Goal: Check status: Check status

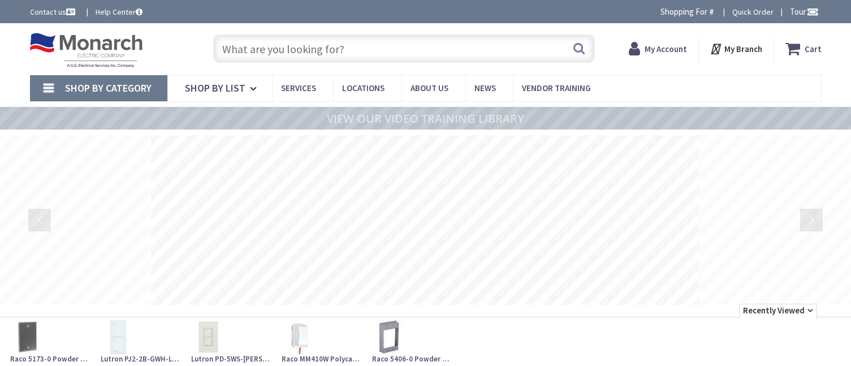
type input "[GEOGRAPHIC_DATA], [GEOGRAPHIC_DATA][STREET_ADDRESS][GEOGRAPHIC_DATA]"
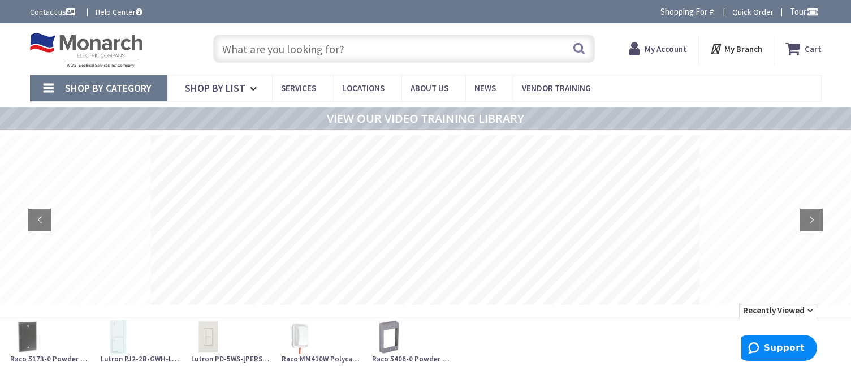
click at [665, 47] on strong "My Account" at bounding box center [665, 49] width 42 height 11
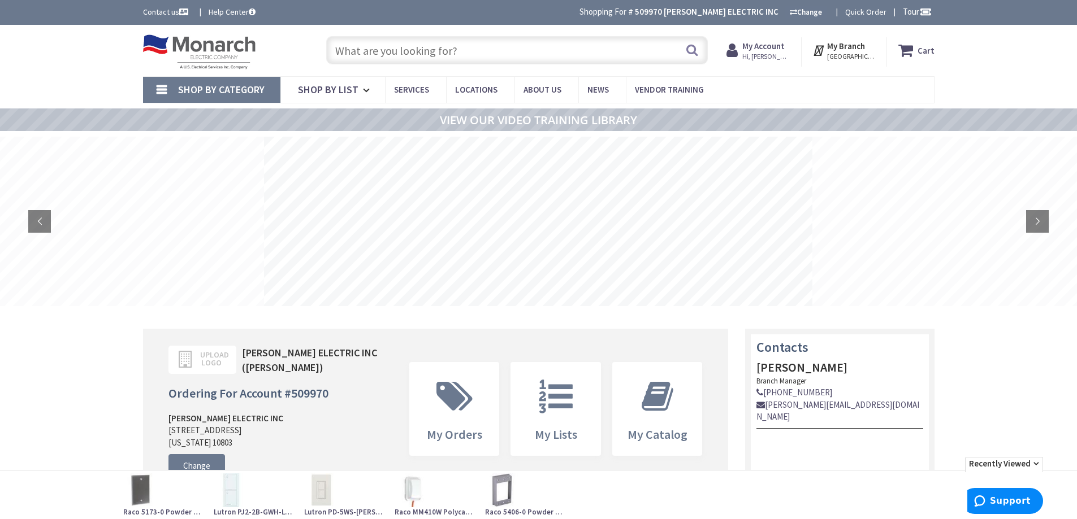
click at [773, 46] on strong "My Account" at bounding box center [763, 46] width 42 height 11
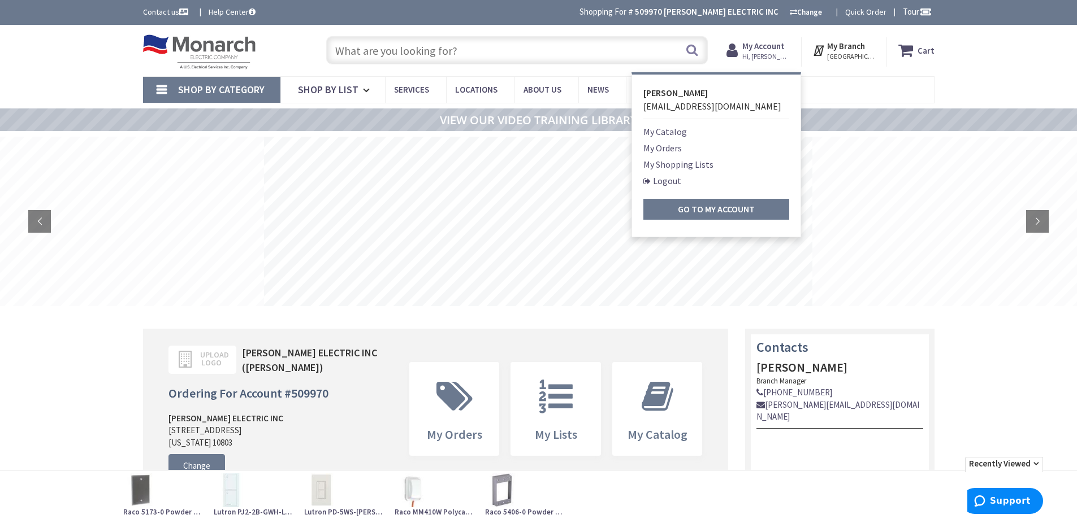
click at [668, 149] on link "My Orders" at bounding box center [662, 148] width 38 height 14
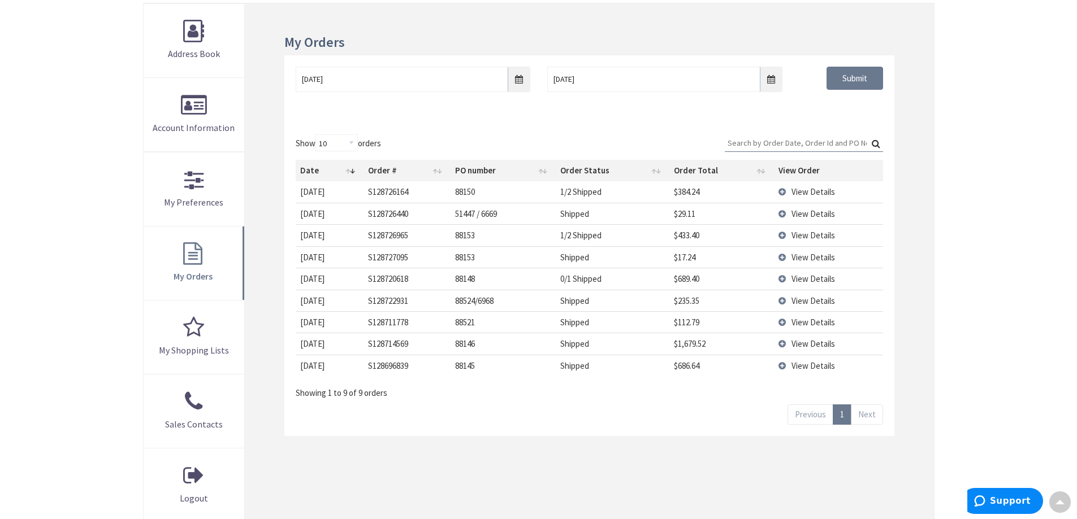
scroll to position [171, 0]
click at [808, 343] on span "View Details" at bounding box center [813, 343] width 44 height 11
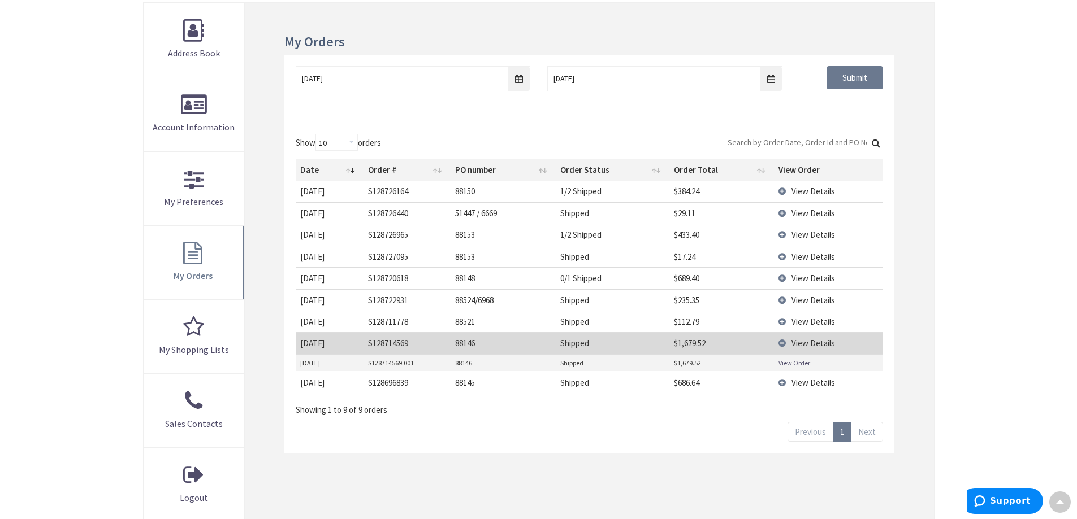
click at [787, 363] on link "View Order" at bounding box center [794, 363] width 32 height 10
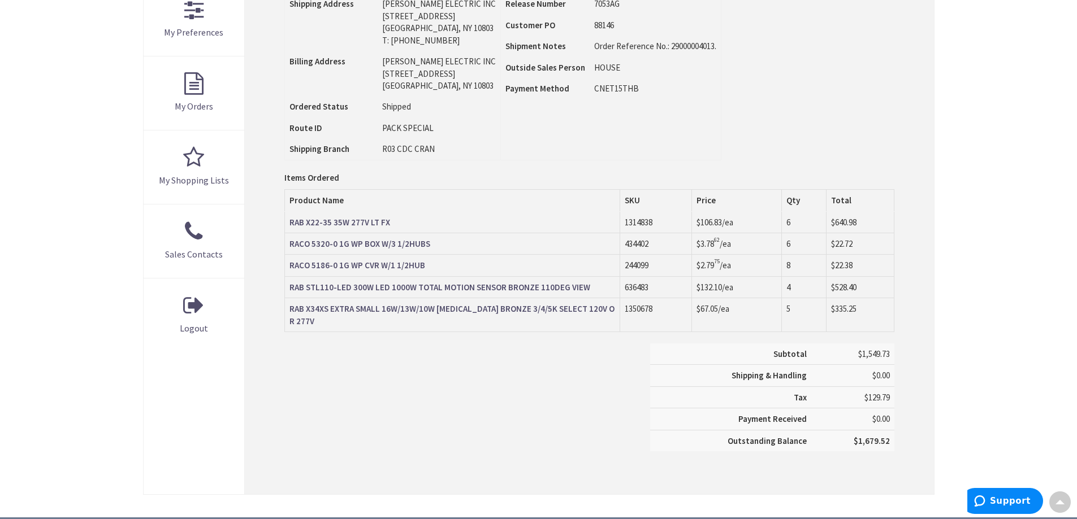
scroll to position [341, 0]
